Goal: Check status: Check status

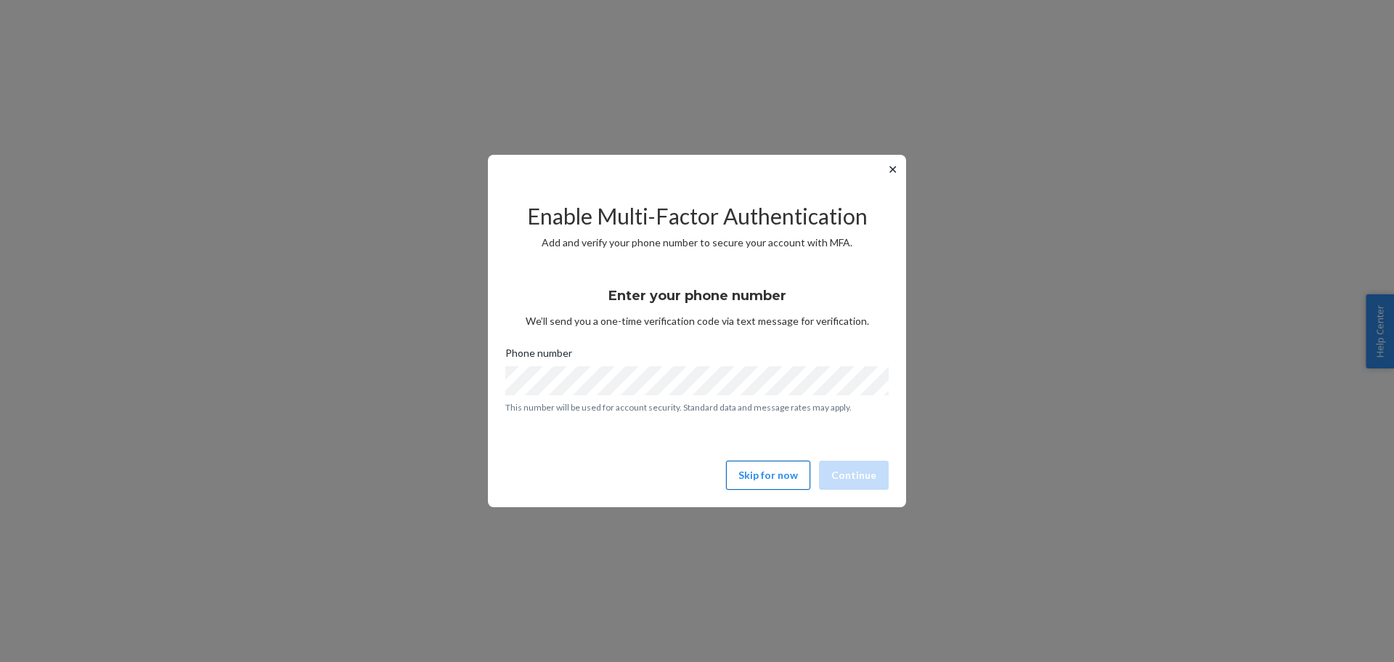
click at [768, 478] on button "Skip for now" at bounding box center [768, 474] width 84 height 29
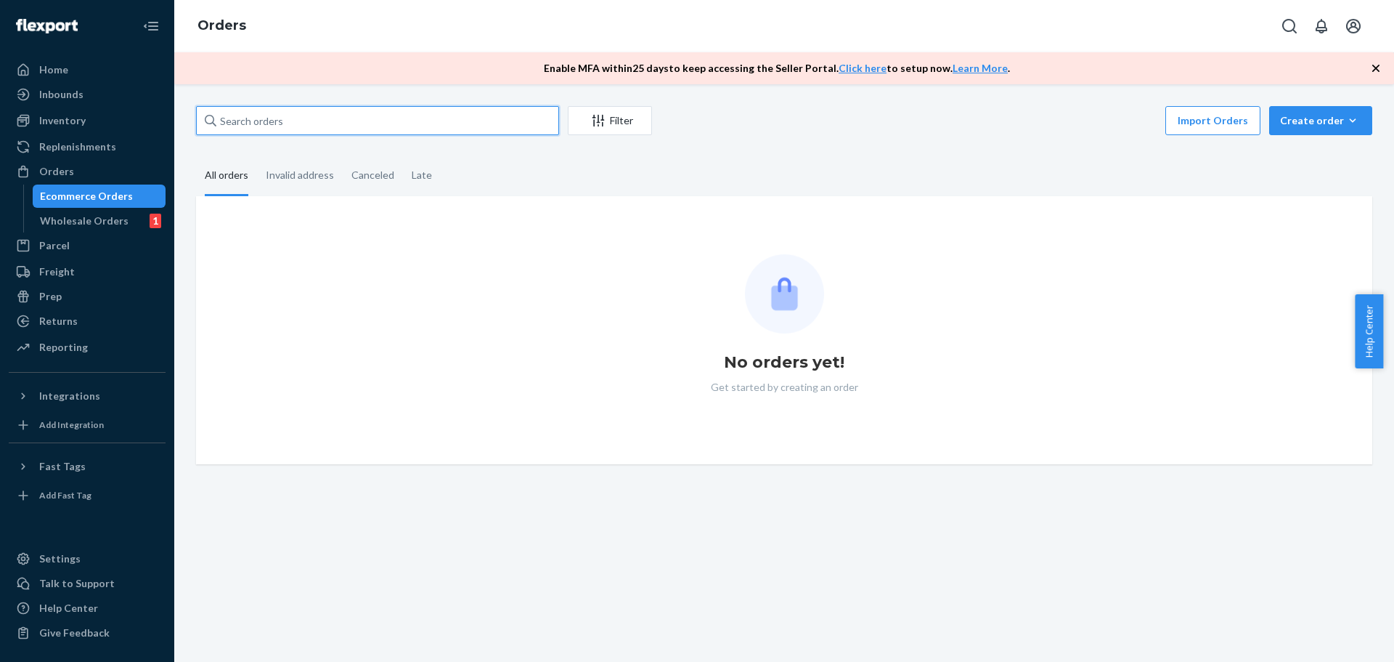
click at [232, 128] on input "text" at bounding box center [377, 120] width 363 height 29
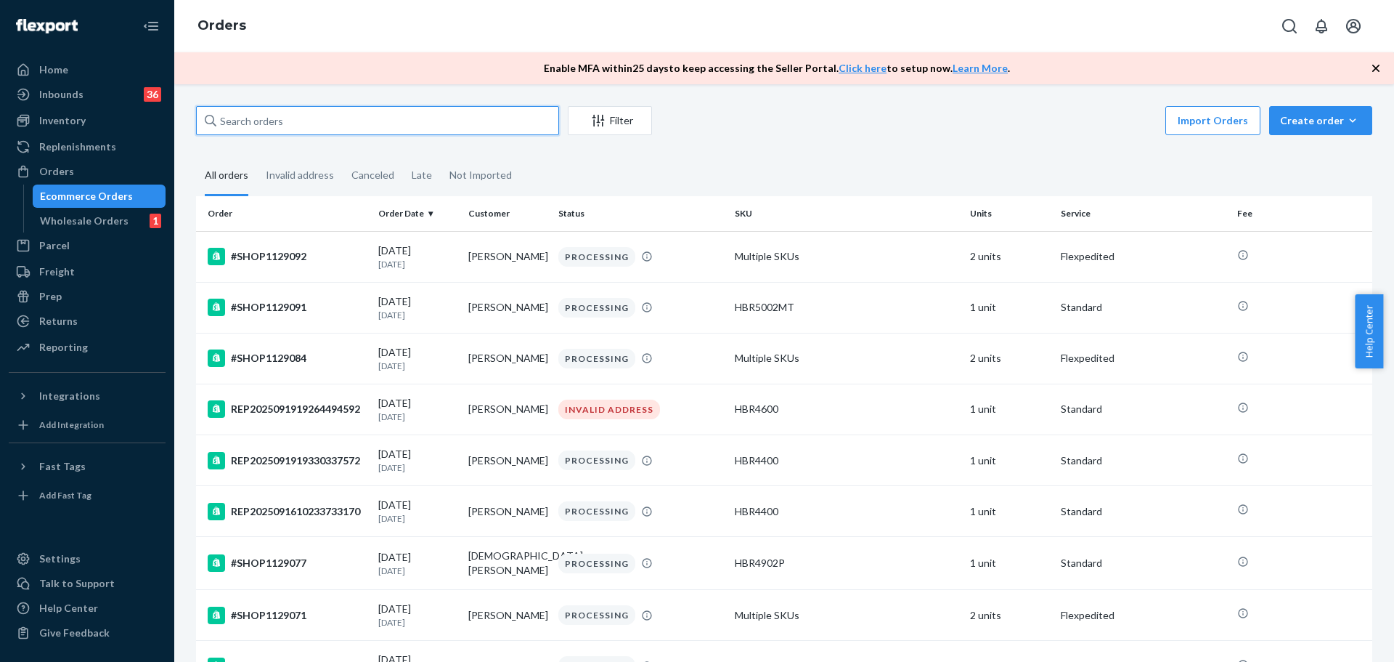
paste input "REP1197965"
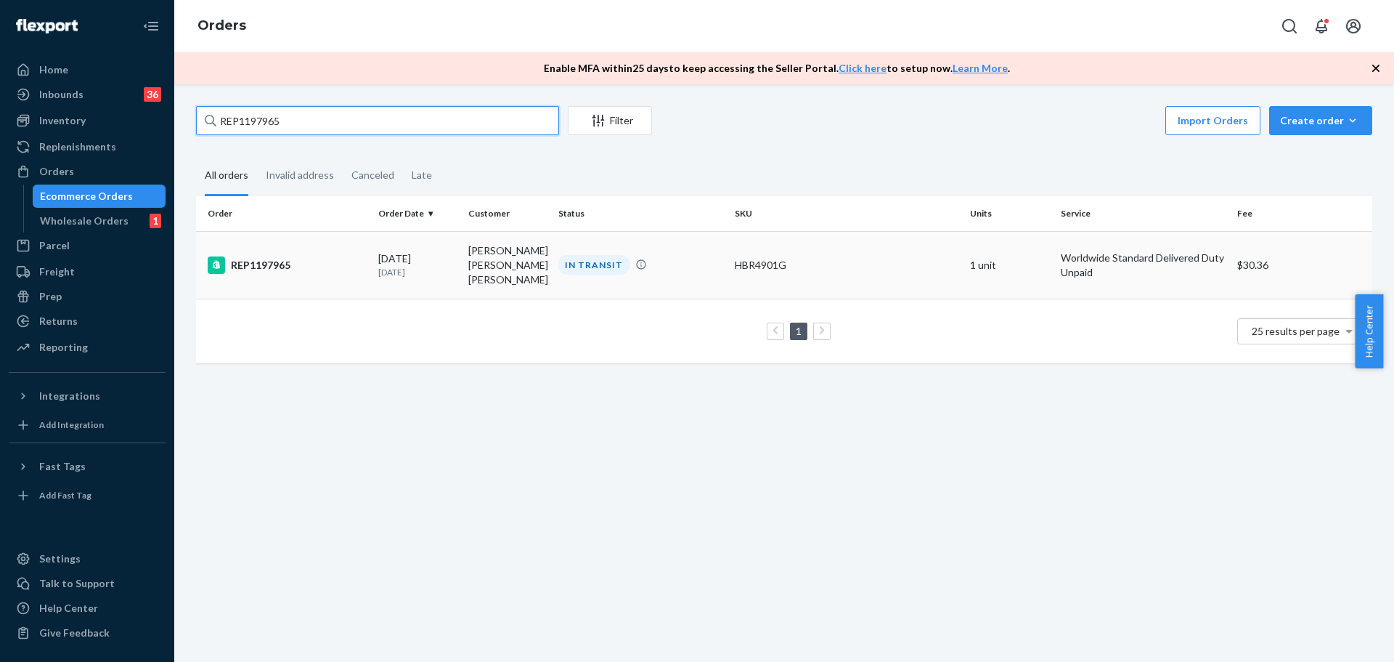
type input "REP1197965"
click at [270, 274] on div "REP1197965" at bounding box center [287, 264] width 159 height 17
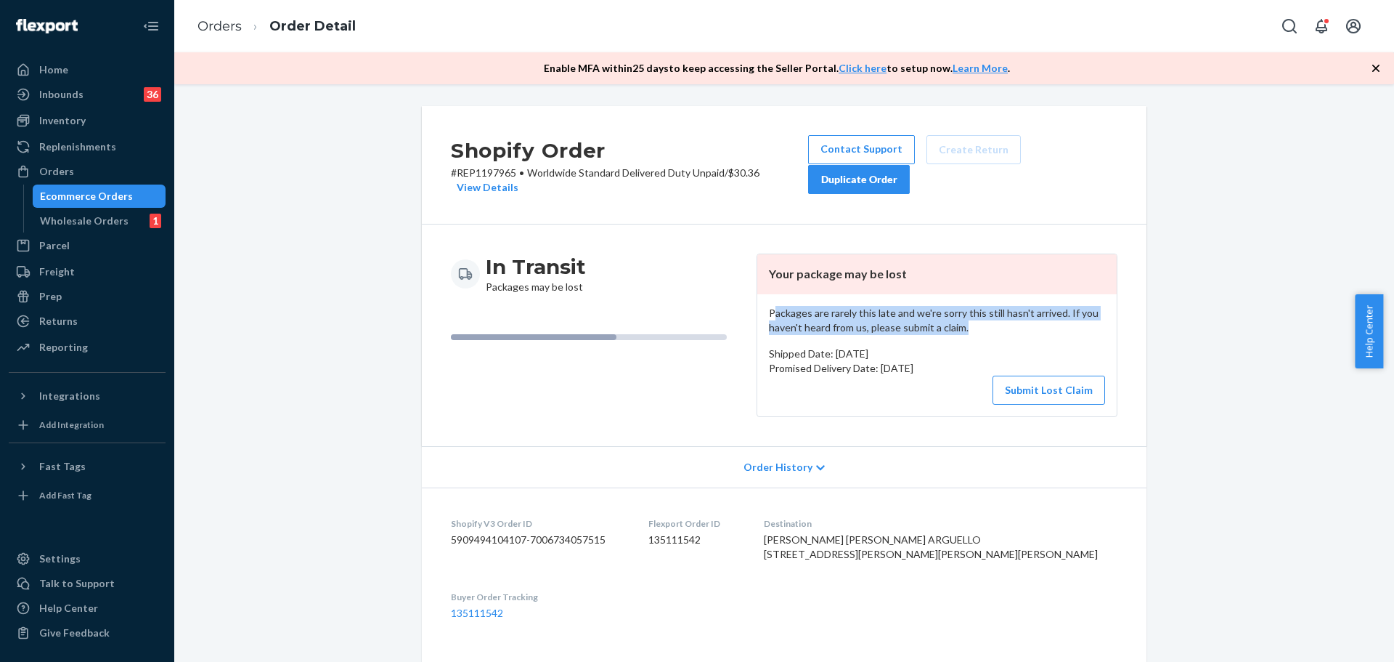
drag, startPoint x: 795, startPoint y: 314, endPoint x: 1016, endPoint y: 322, distance: 221.7
click at [1016, 322] on p "Packages are rarely this late and we're sorry this still hasn't arrived. If you…" at bounding box center [937, 320] width 336 height 29
click at [1017, 325] on p "Packages are rarely this late and we're sorry this still hasn't arrived. If you…" at bounding box center [937, 320] width 336 height 29
